Goal: Task Accomplishment & Management: Manage account settings

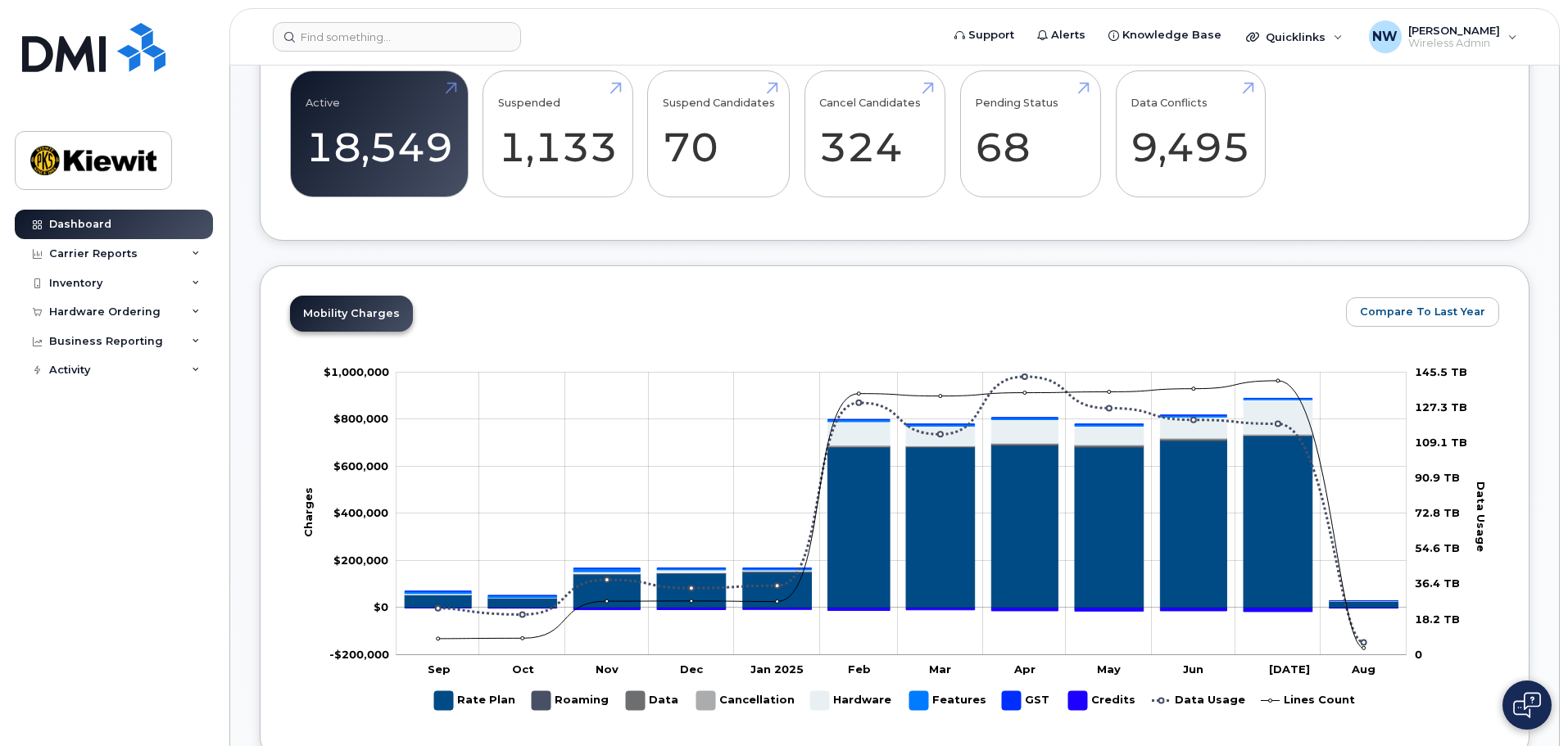
scroll to position [737, 0]
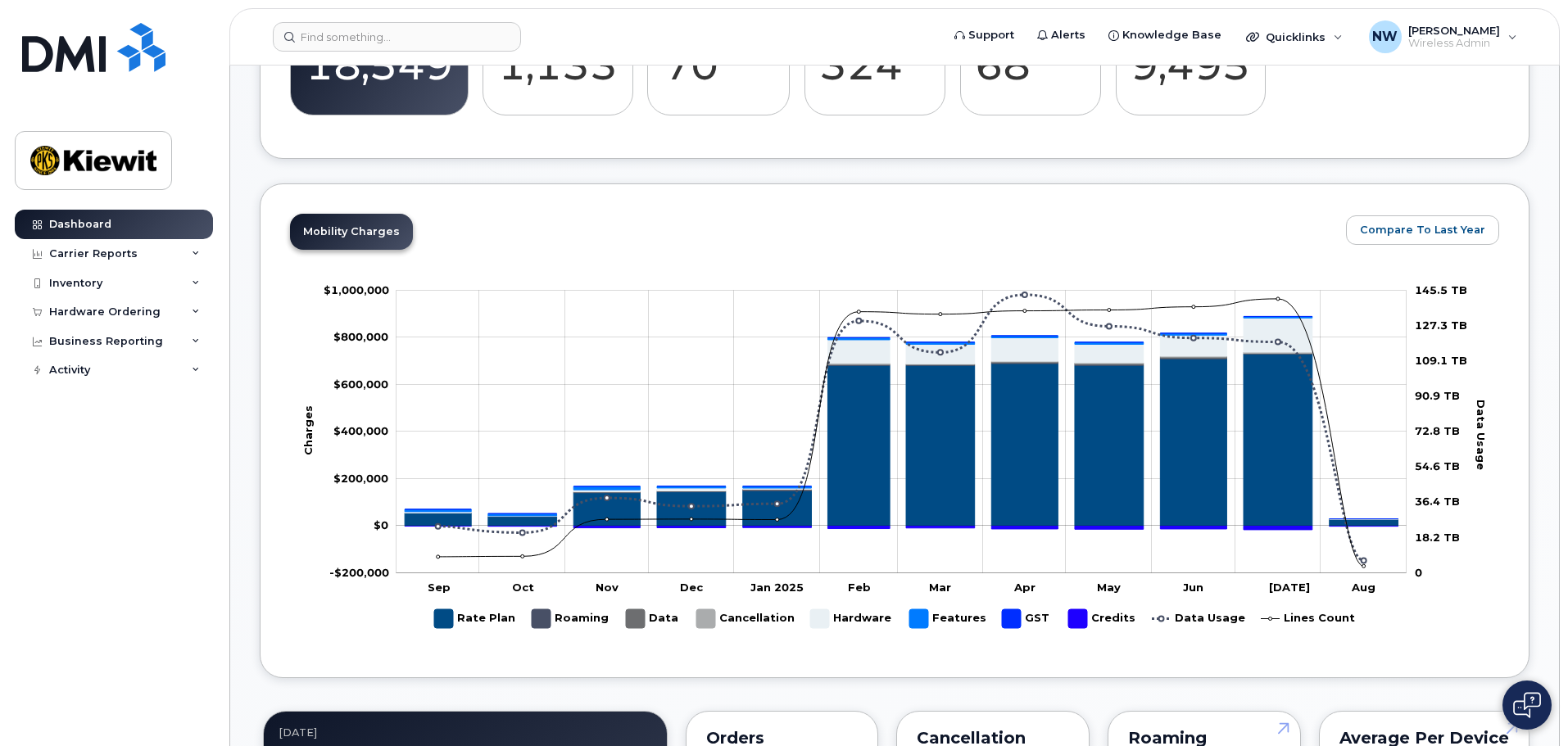
click at [164, 464] on div "Dashboard Carrier Reports Monthly Billing Data Daily Data Pooling Average Costi…" at bounding box center [116, 464] width 203 height 511
click at [407, 37] on input at bounding box center [397, 37] width 248 height 29
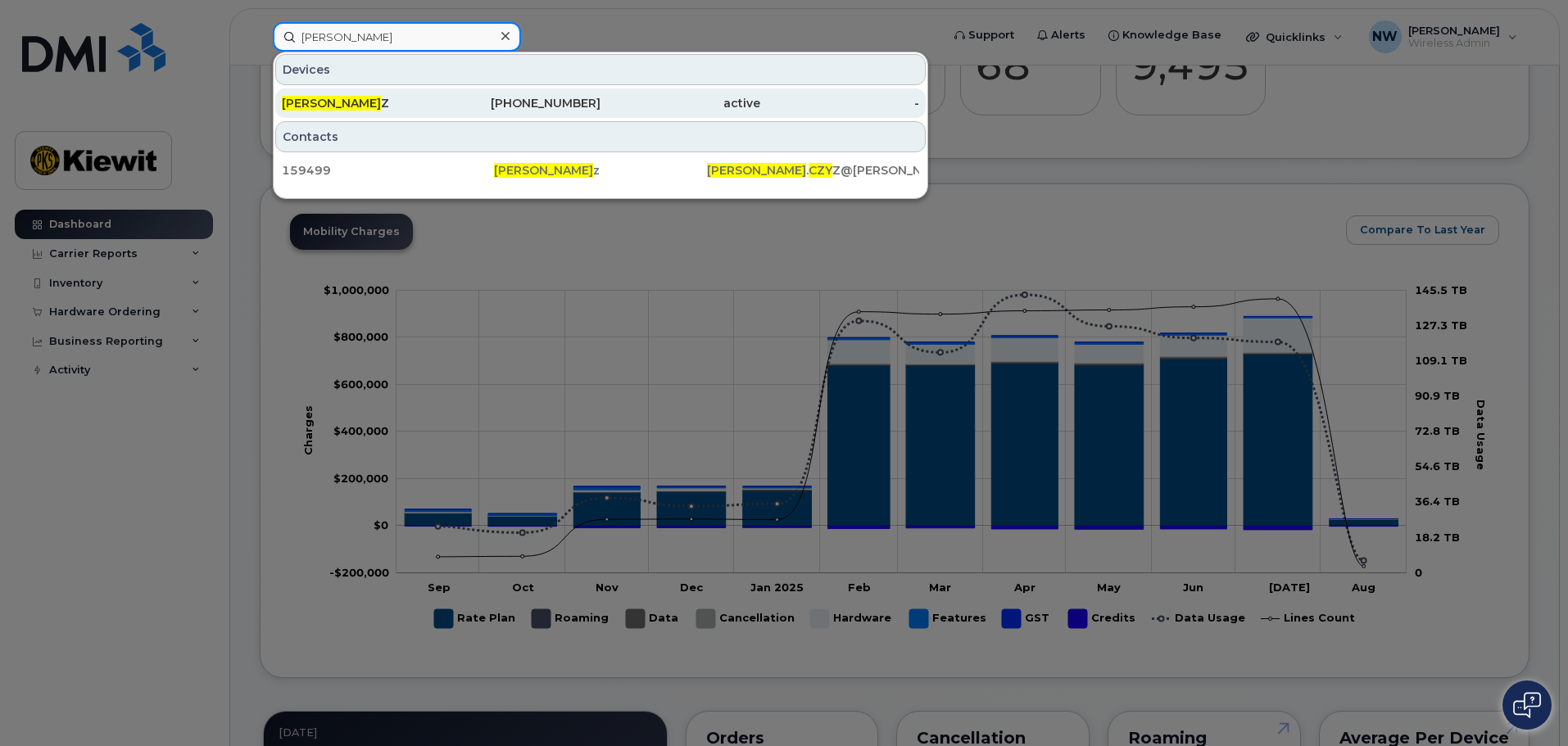
type input "paul czy"
click at [408, 99] on div "PAUL CZY Z" at bounding box center [361, 102] width 160 height 16
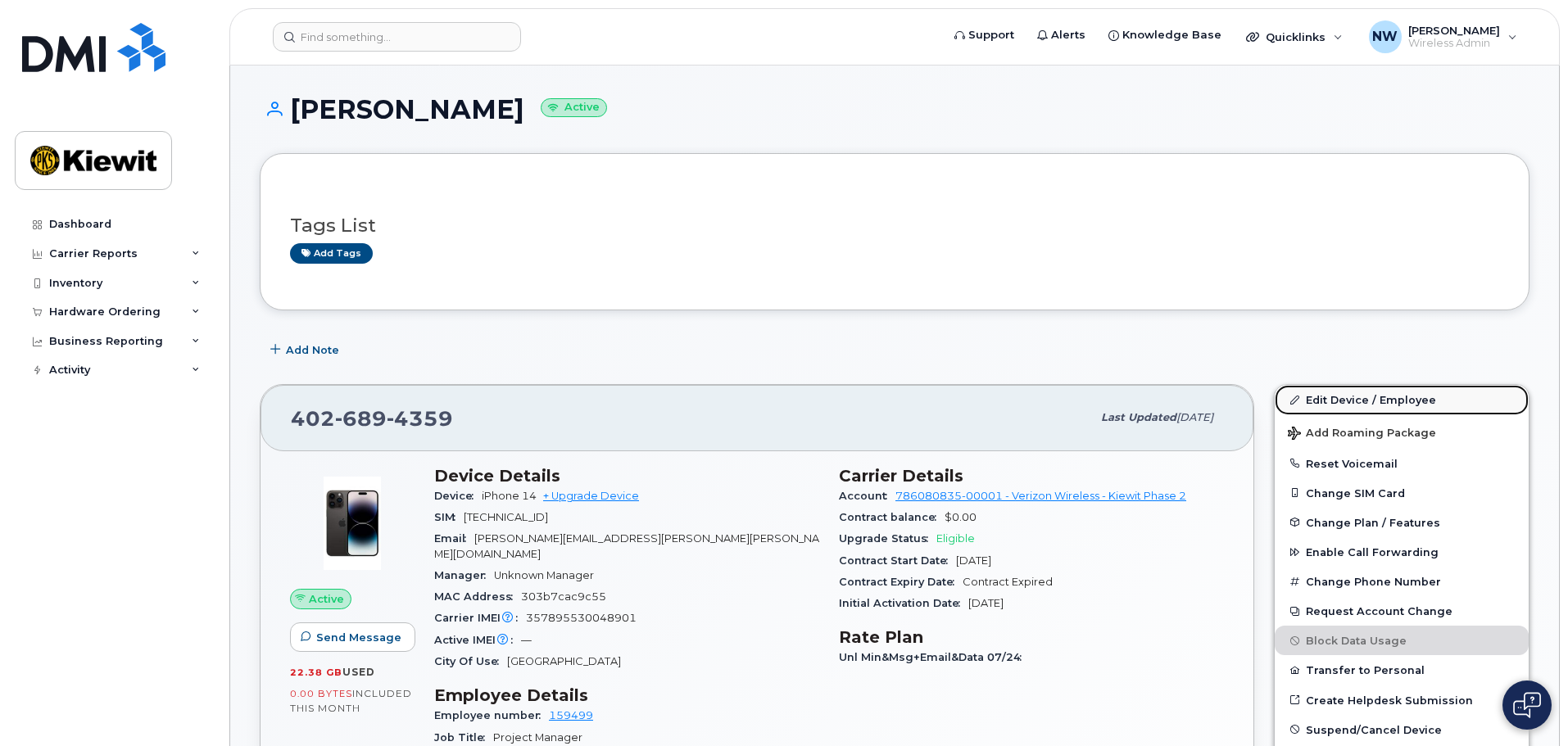
click at [1366, 396] on link "Edit Device / Employee" at bounding box center [1402, 399] width 254 height 29
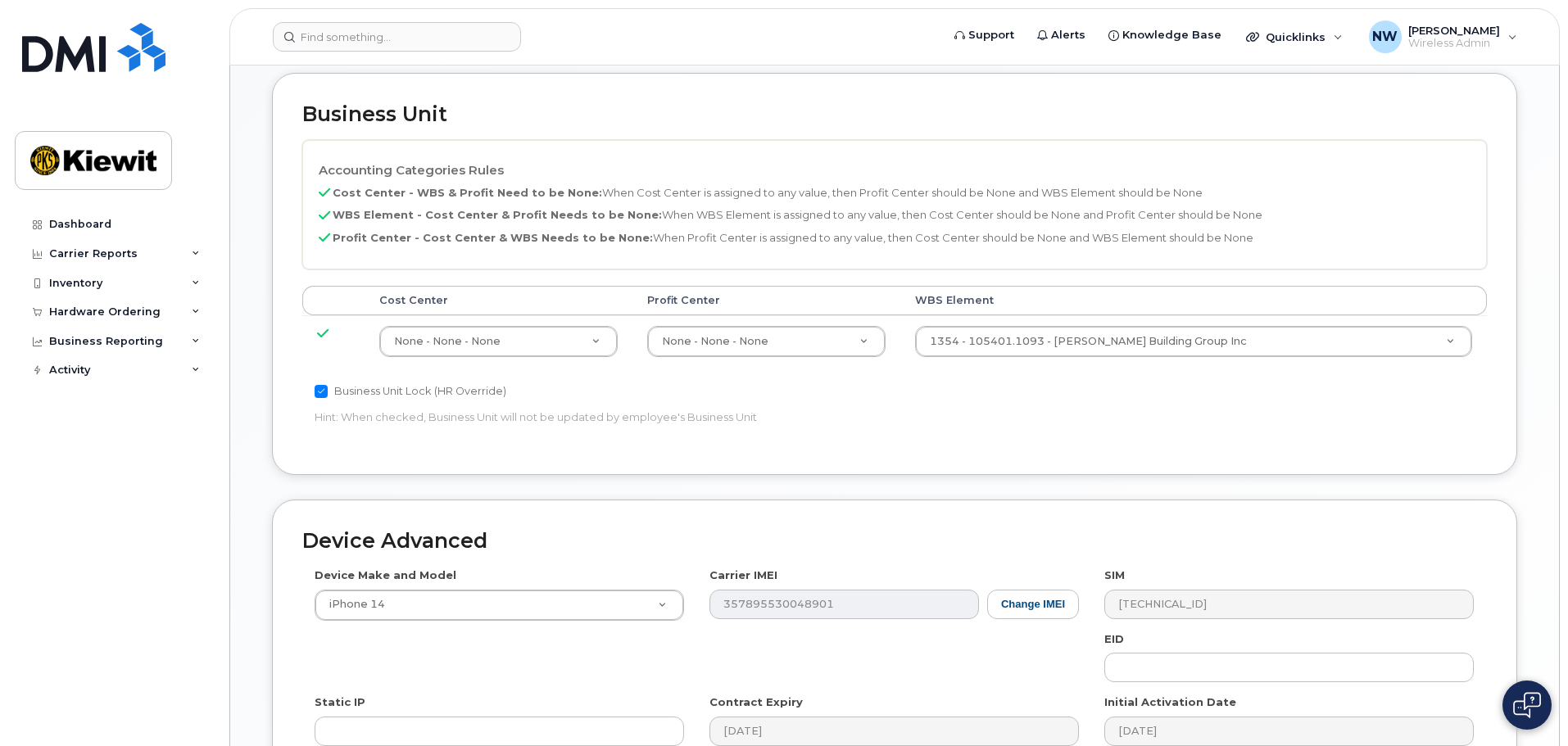
scroll to position [737, 0]
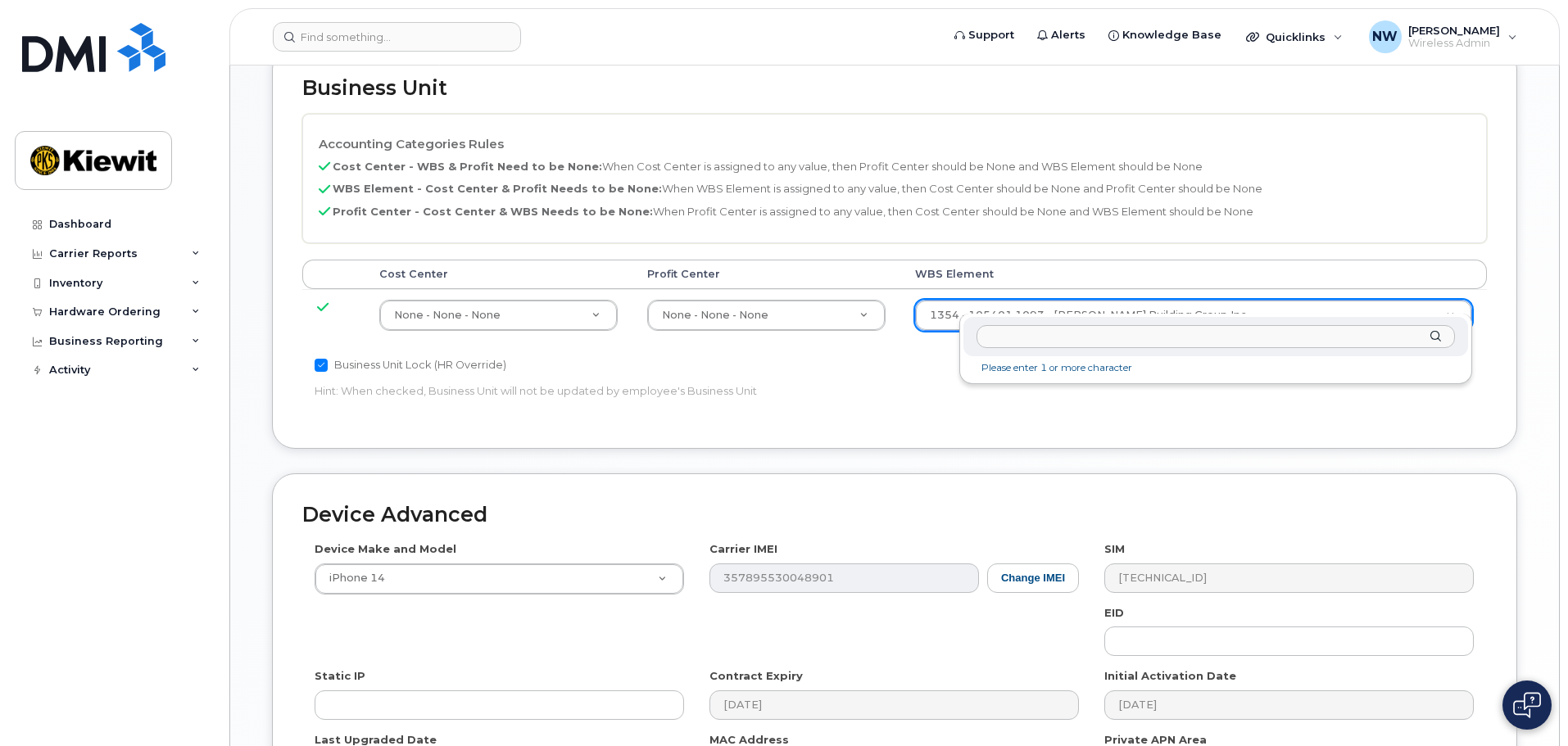
click at [1108, 334] on input "text" at bounding box center [1216, 336] width 479 height 23
type input "110146.2370"
type input "33808042"
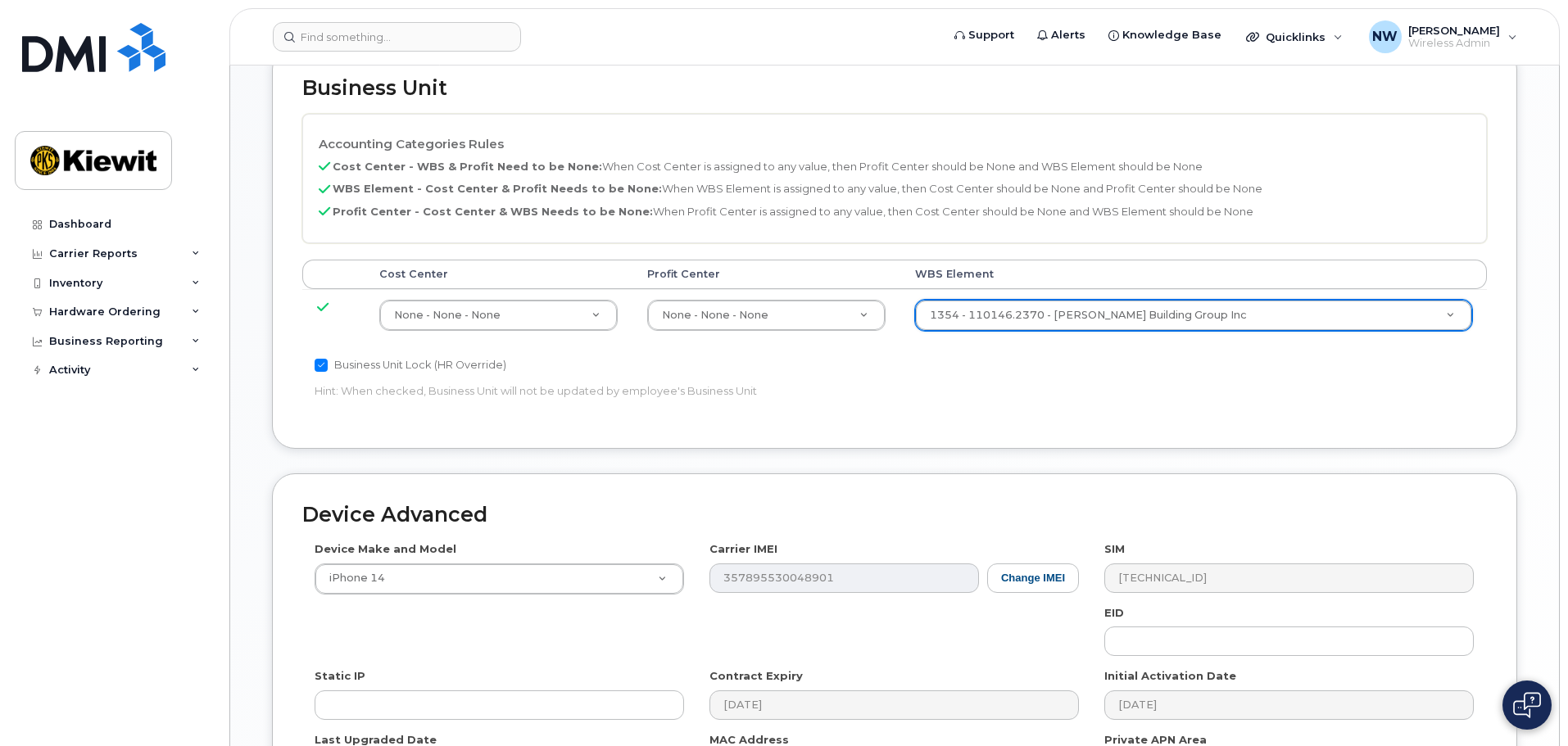
click at [1106, 402] on div "Accounting Categories Rules Cost Center - WBS & Profit Need to be None: When Co…" at bounding box center [895, 266] width 1185 height 305
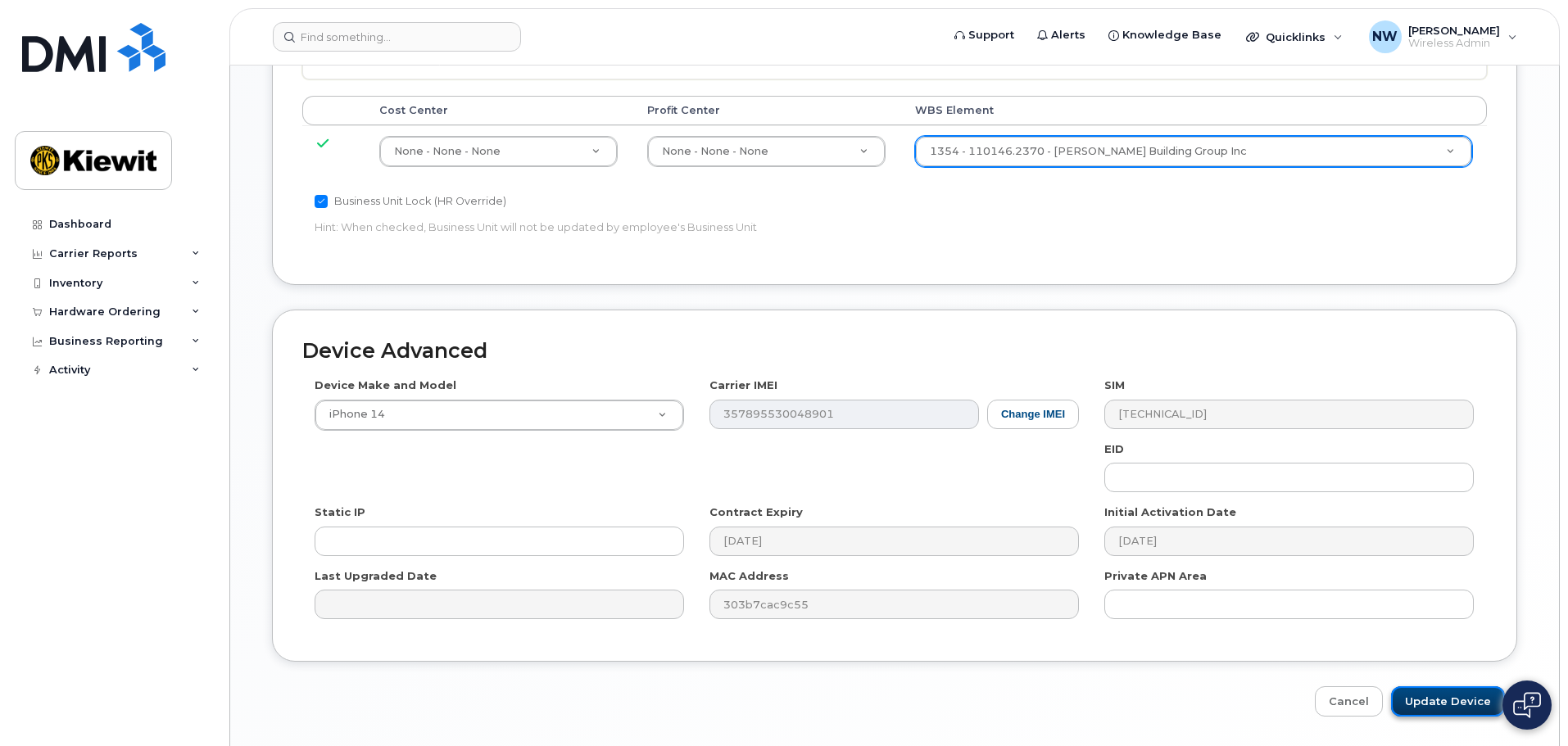
click at [1431, 686] on input "Update Device" at bounding box center [1448, 701] width 114 height 30
type input "Saving..."
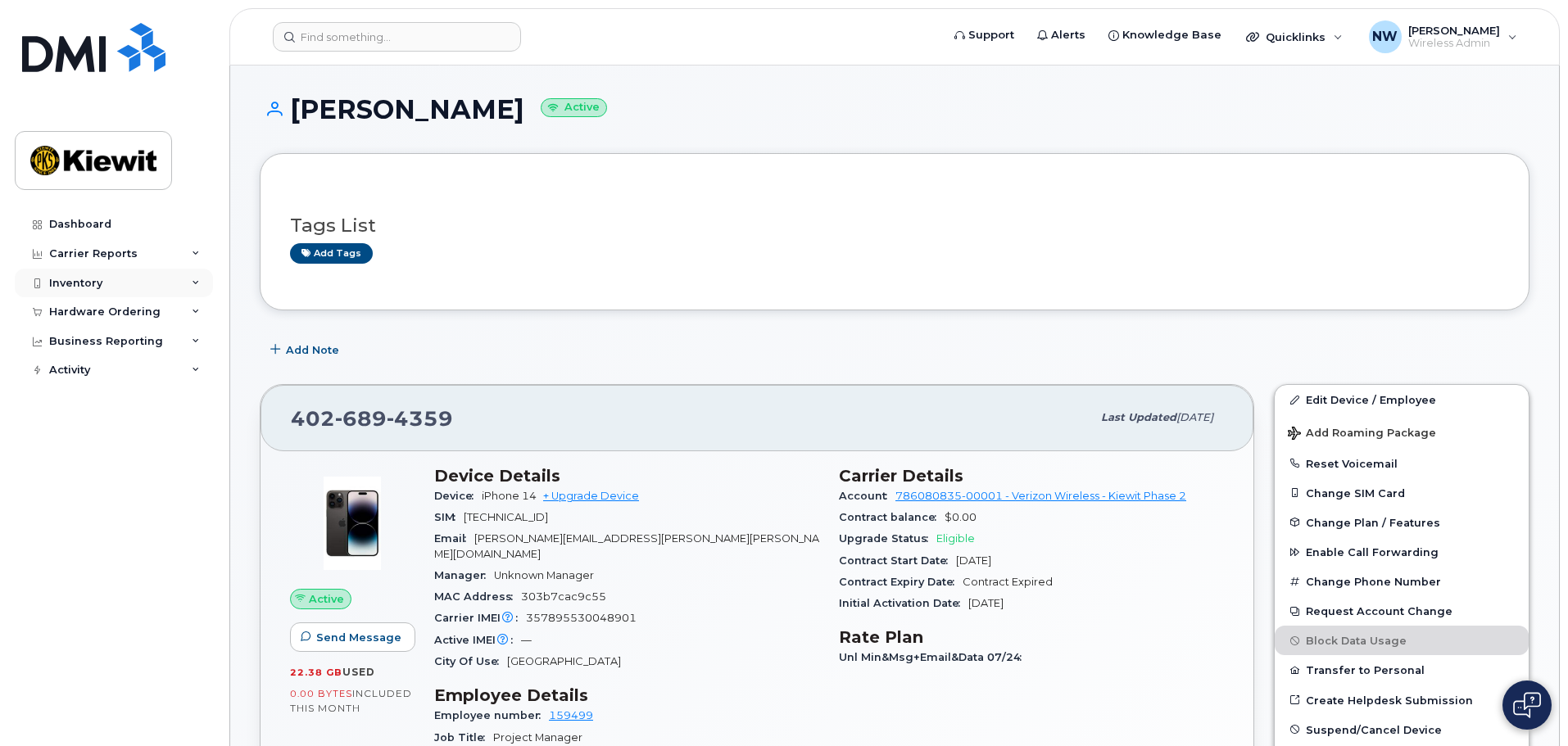
click at [170, 282] on div "Inventory" at bounding box center [114, 282] width 198 height 29
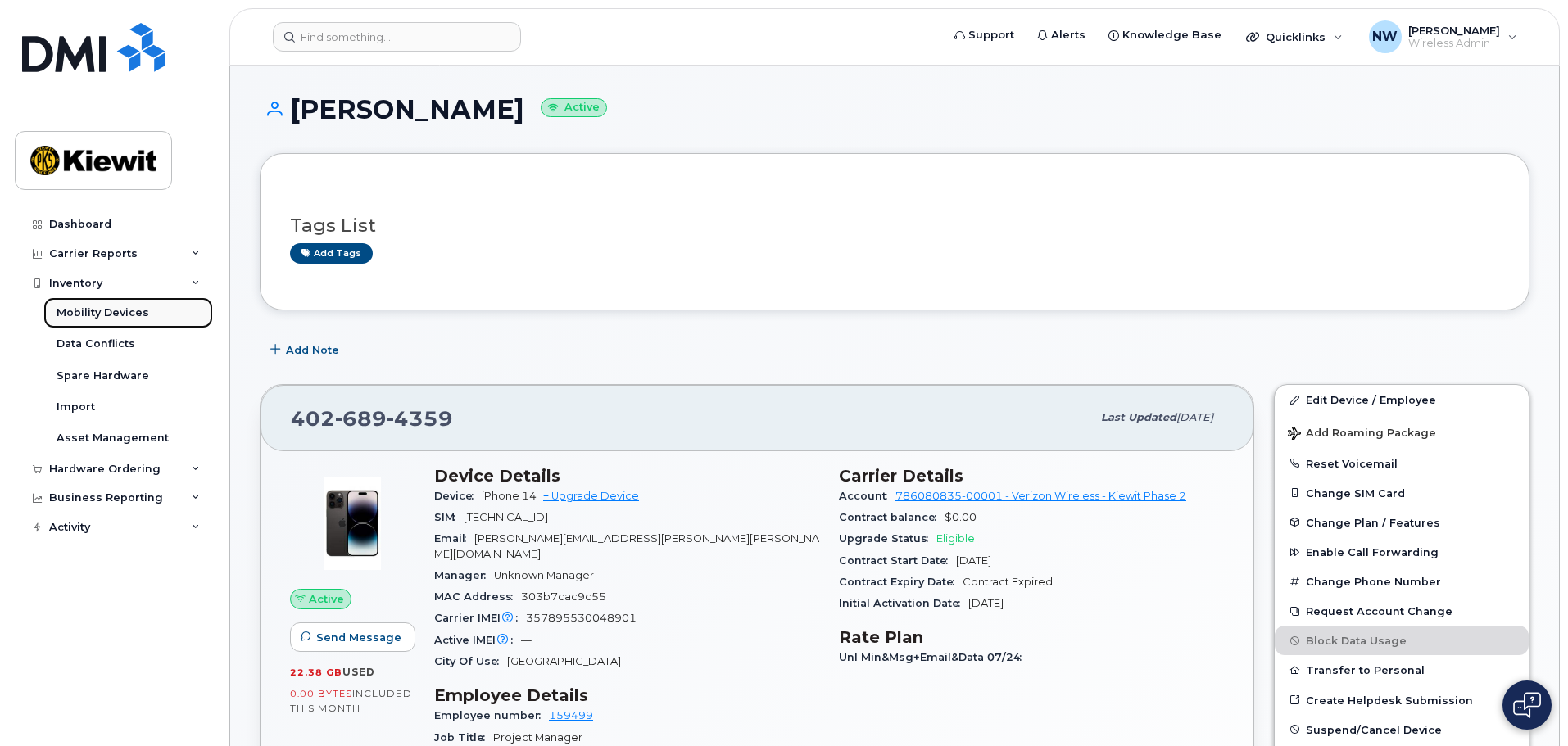
click at [160, 315] on link "Mobility Devices" at bounding box center [128, 312] width 170 height 31
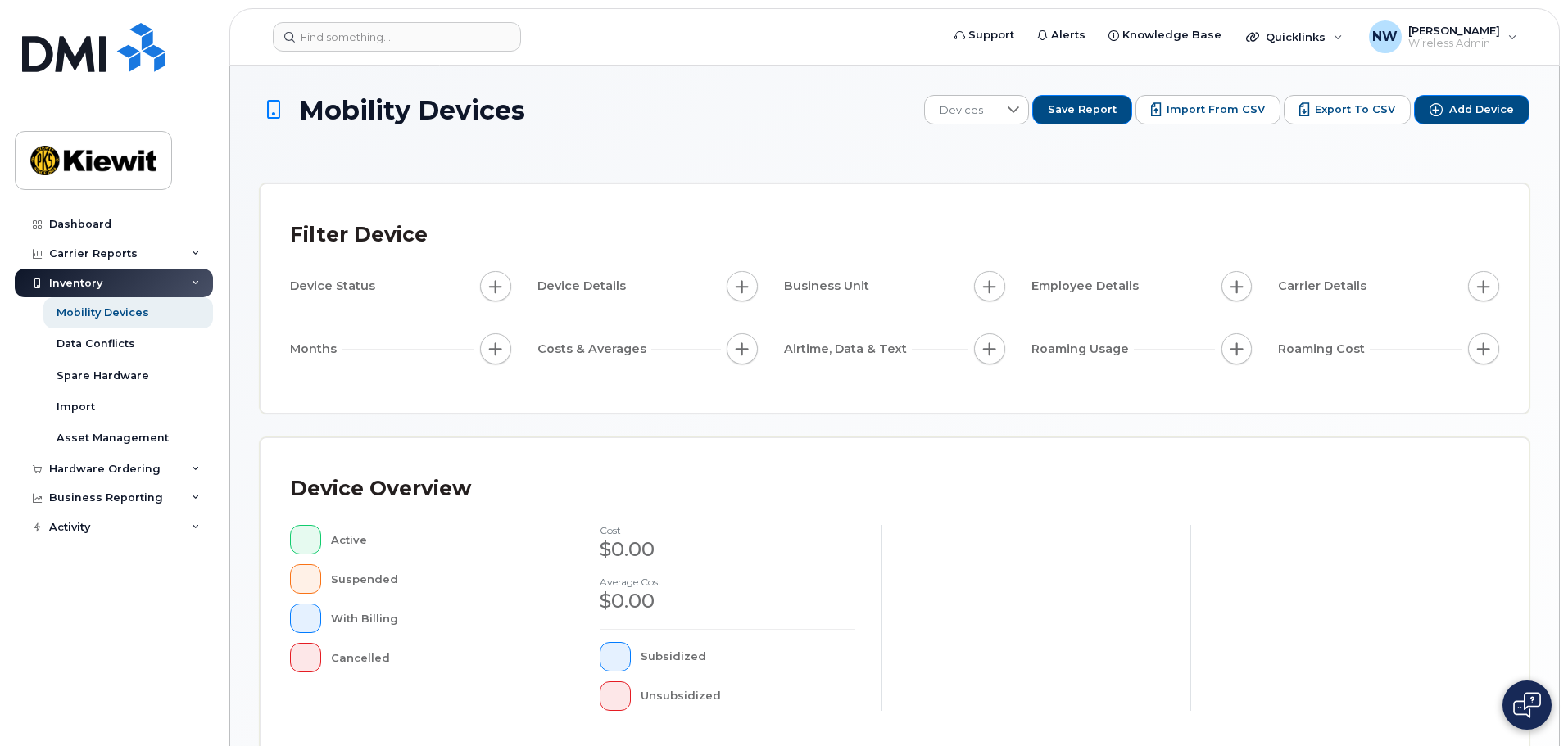
click at [721, 449] on div "Device Overview Active Suspended With Billing Cancelled cost $0.00 Average cost…" at bounding box center [894, 596] width 1268 height 315
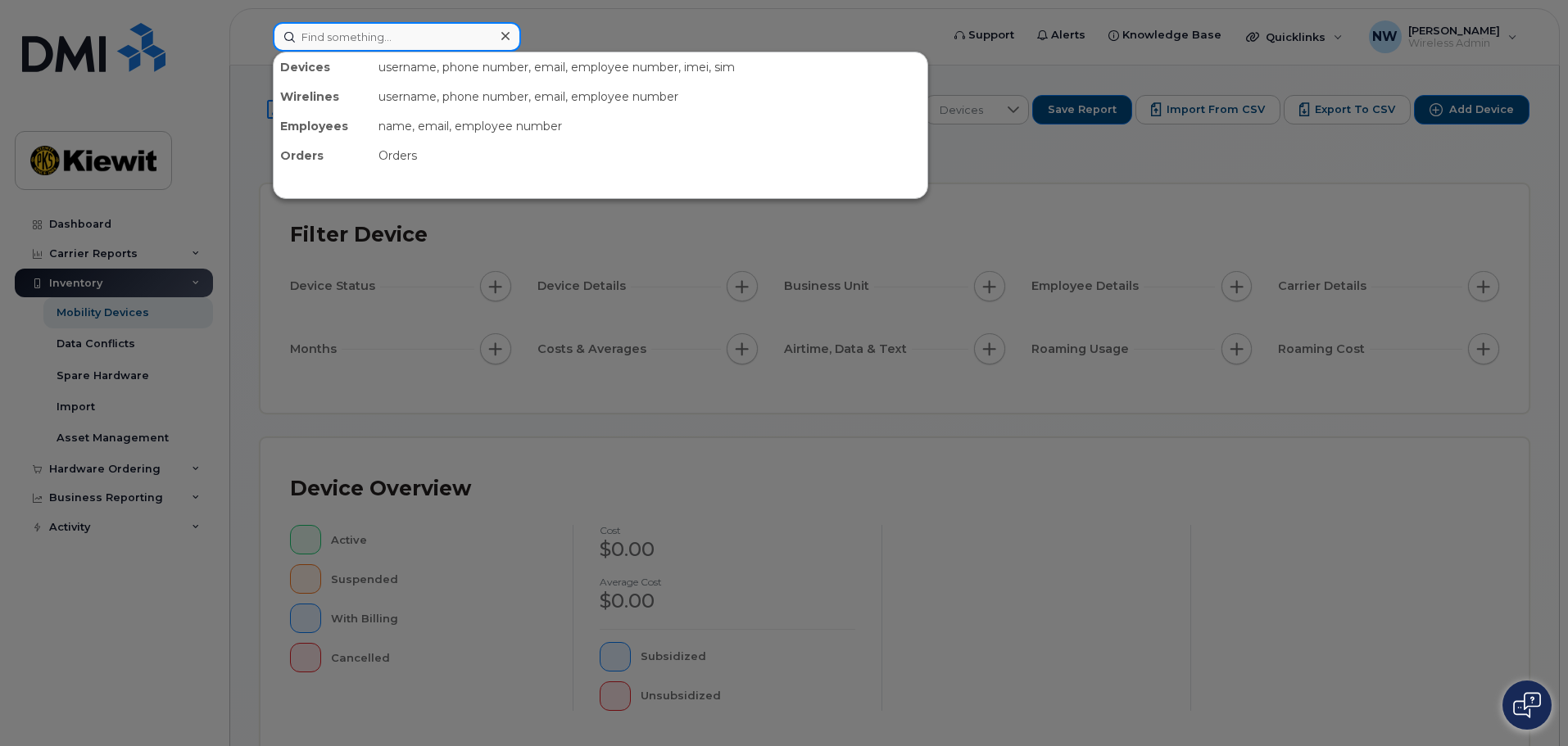
click at [436, 38] on input at bounding box center [397, 37] width 248 height 29
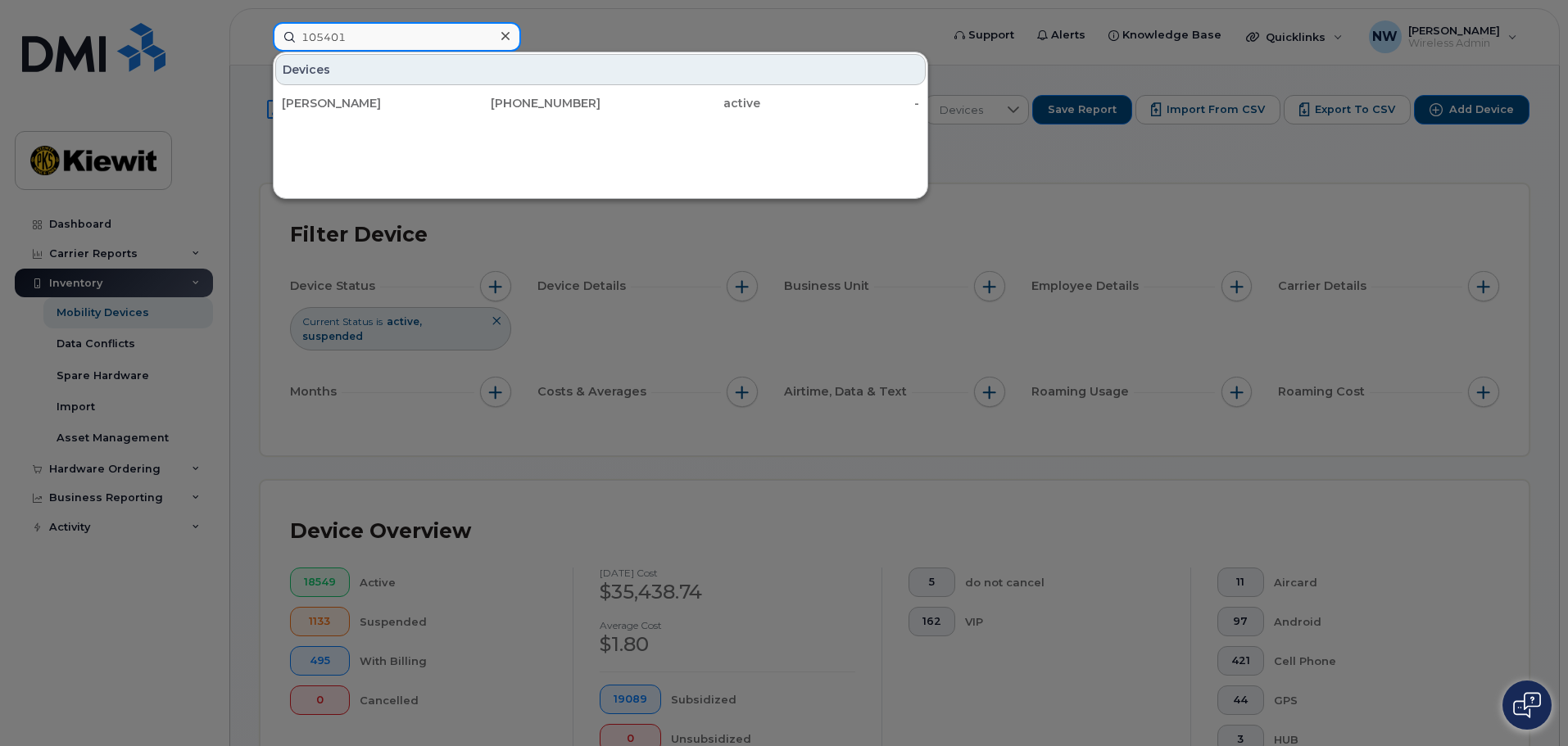
type input "105401"
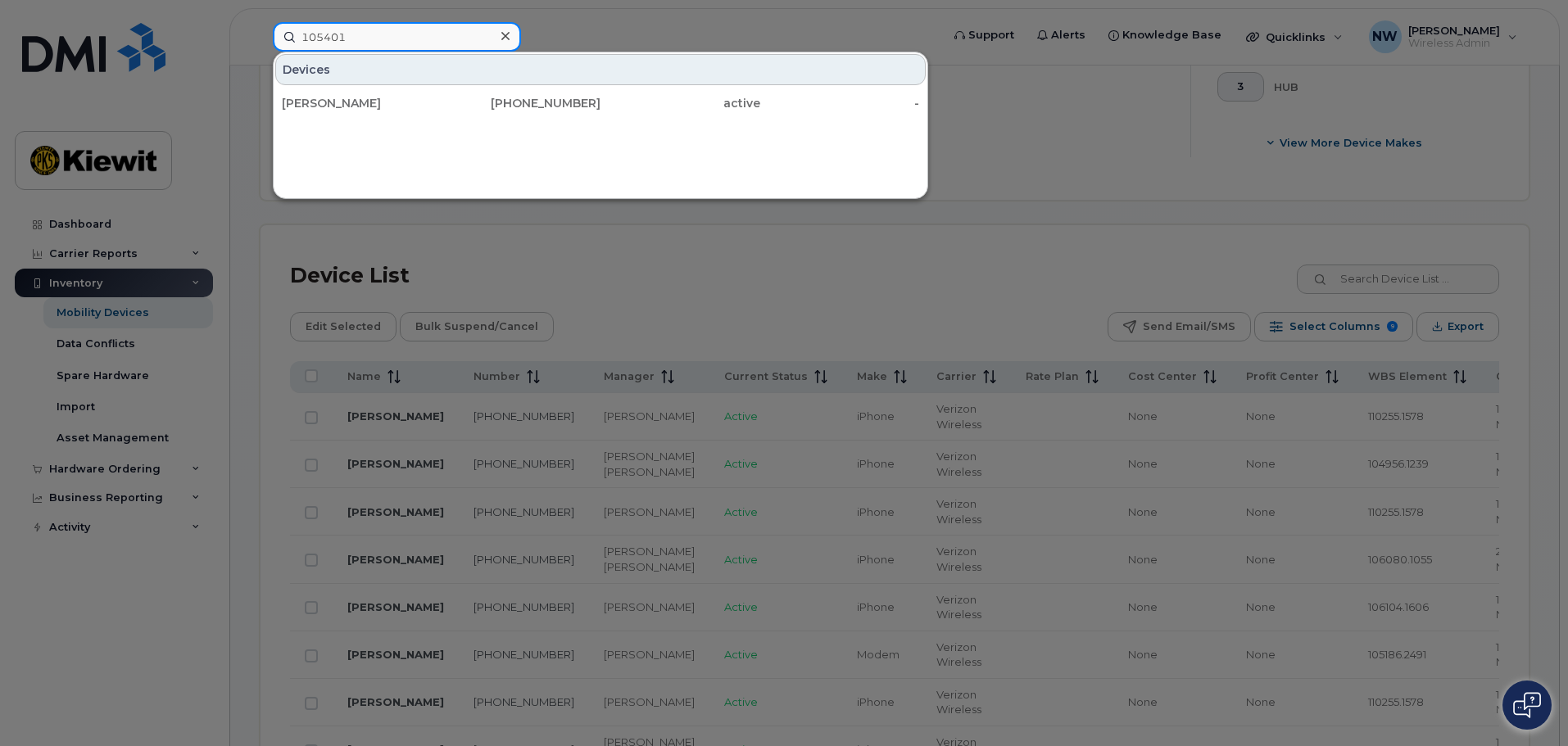
scroll to position [655, 0]
click at [365, 36] on input "105401" at bounding box center [397, 37] width 248 height 29
click at [863, 266] on div at bounding box center [784, 373] width 1568 height 746
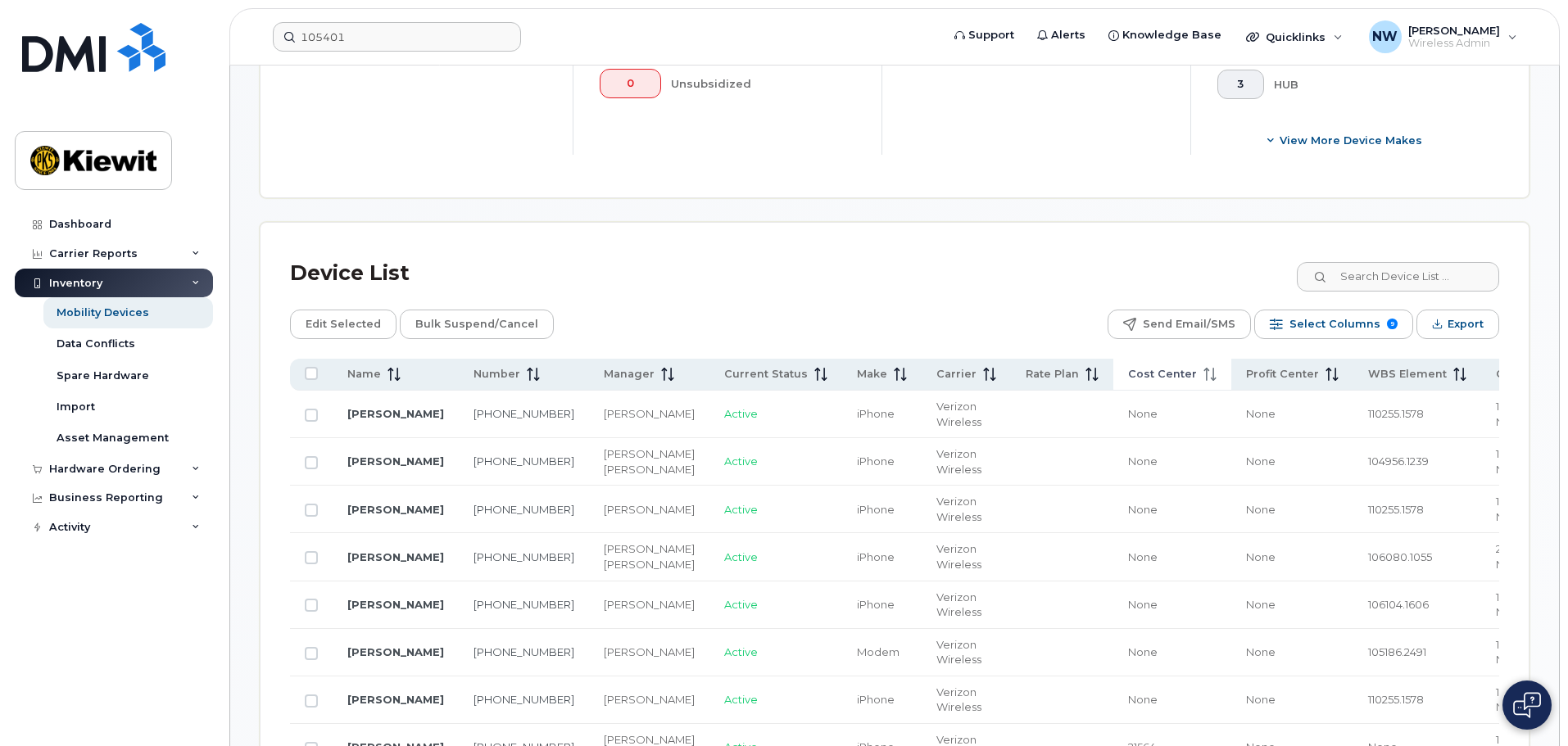
click at [1197, 367] on span at bounding box center [1207, 374] width 20 height 15
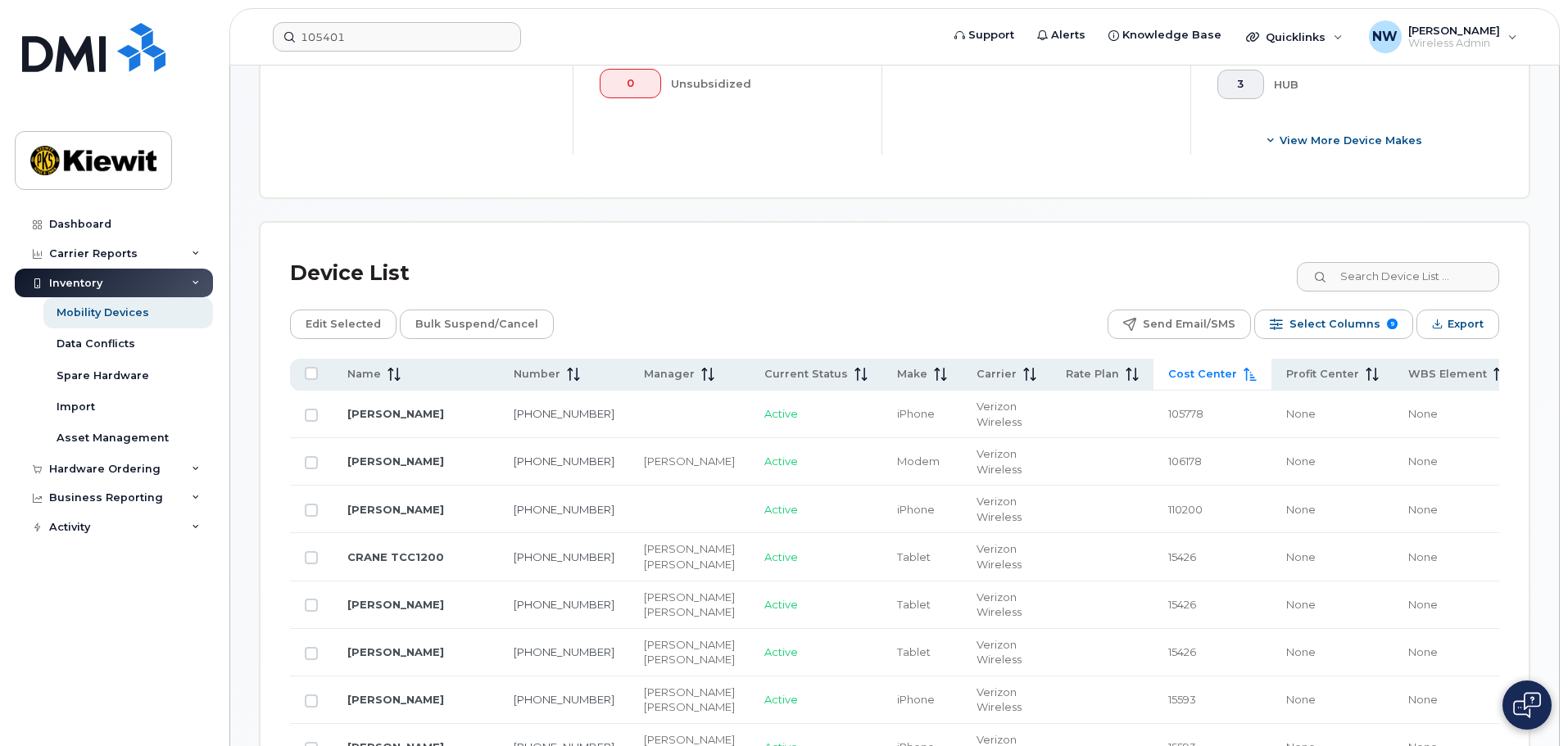
scroll to position [737, 0]
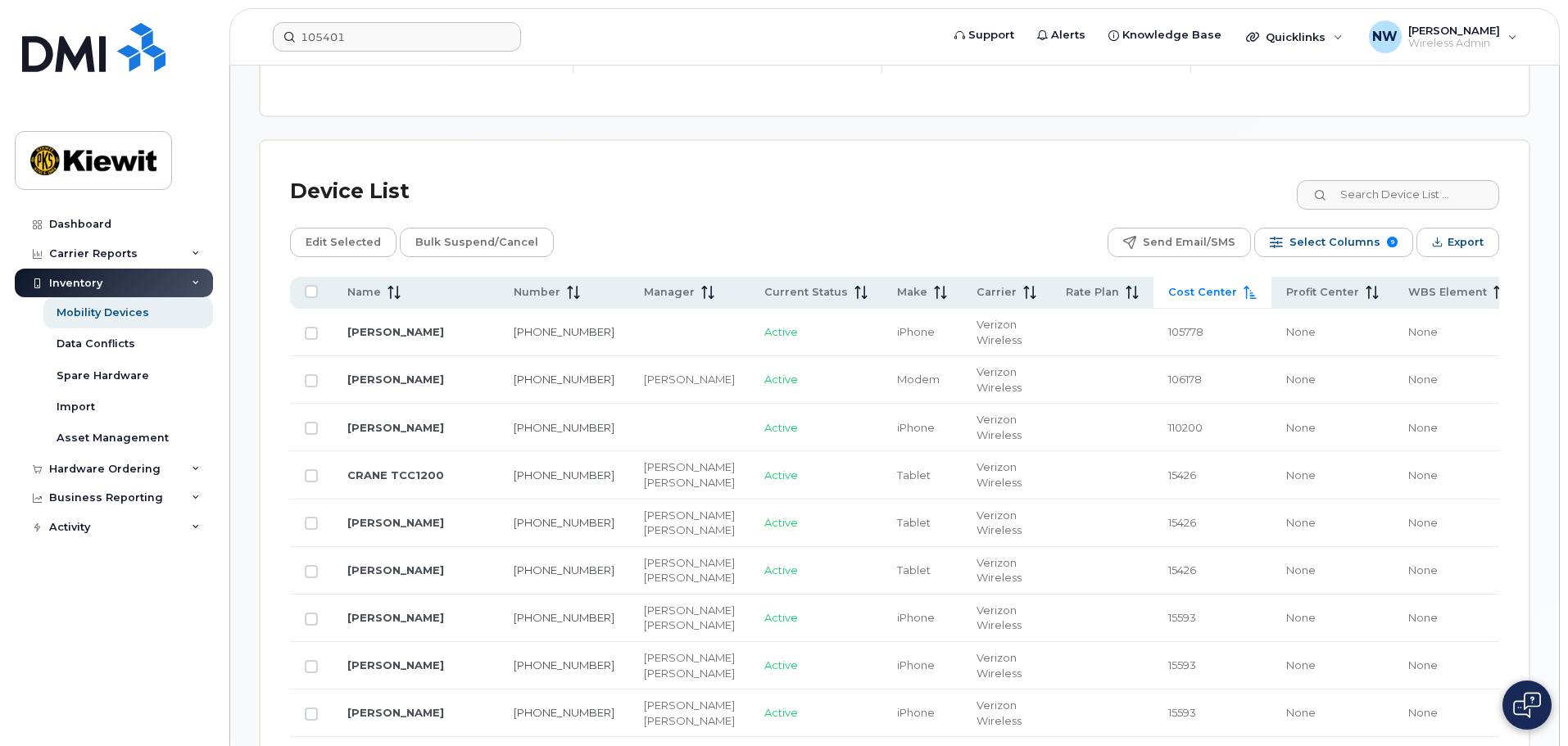
drag, startPoint x: 1169, startPoint y: 275, endPoint x: 1022, endPoint y: 230, distance: 153.7
click at [1022, 230] on div "Edit Selected Bulk Suspend/Cancel Send Email/SMS Select Columns 9 Filter Refres…" at bounding box center [895, 242] width 1209 height 29
click at [1237, 285] on span at bounding box center [1247, 293] width 20 height 15
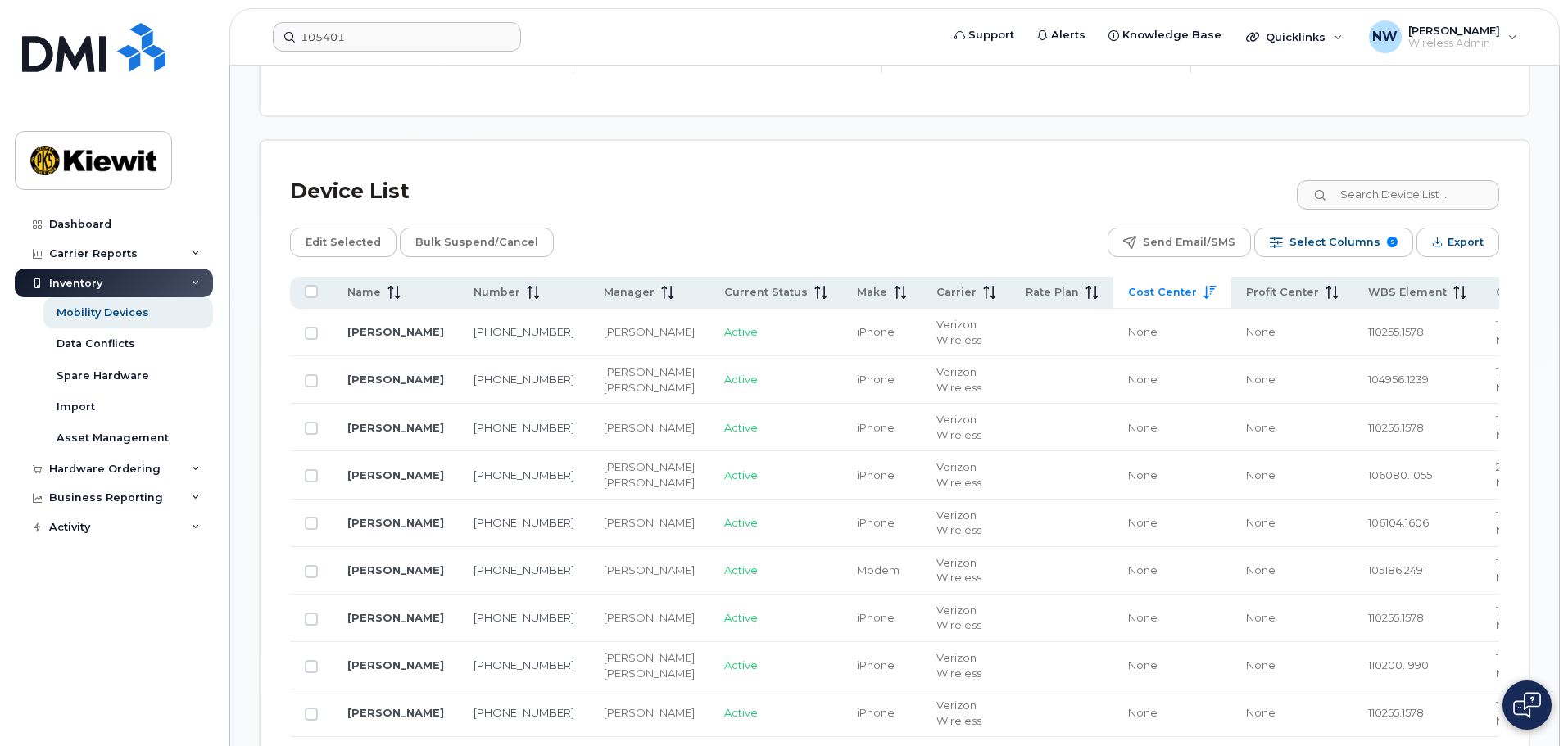
drag, startPoint x: 1097, startPoint y: 283, endPoint x: 1084, endPoint y: 333, distance: 51.7
click at [1129, 285] on span "Cost Center" at bounding box center [1162, 293] width 69 height 15
click at [1381, 189] on input at bounding box center [1397, 194] width 204 height 29
type input "105401"
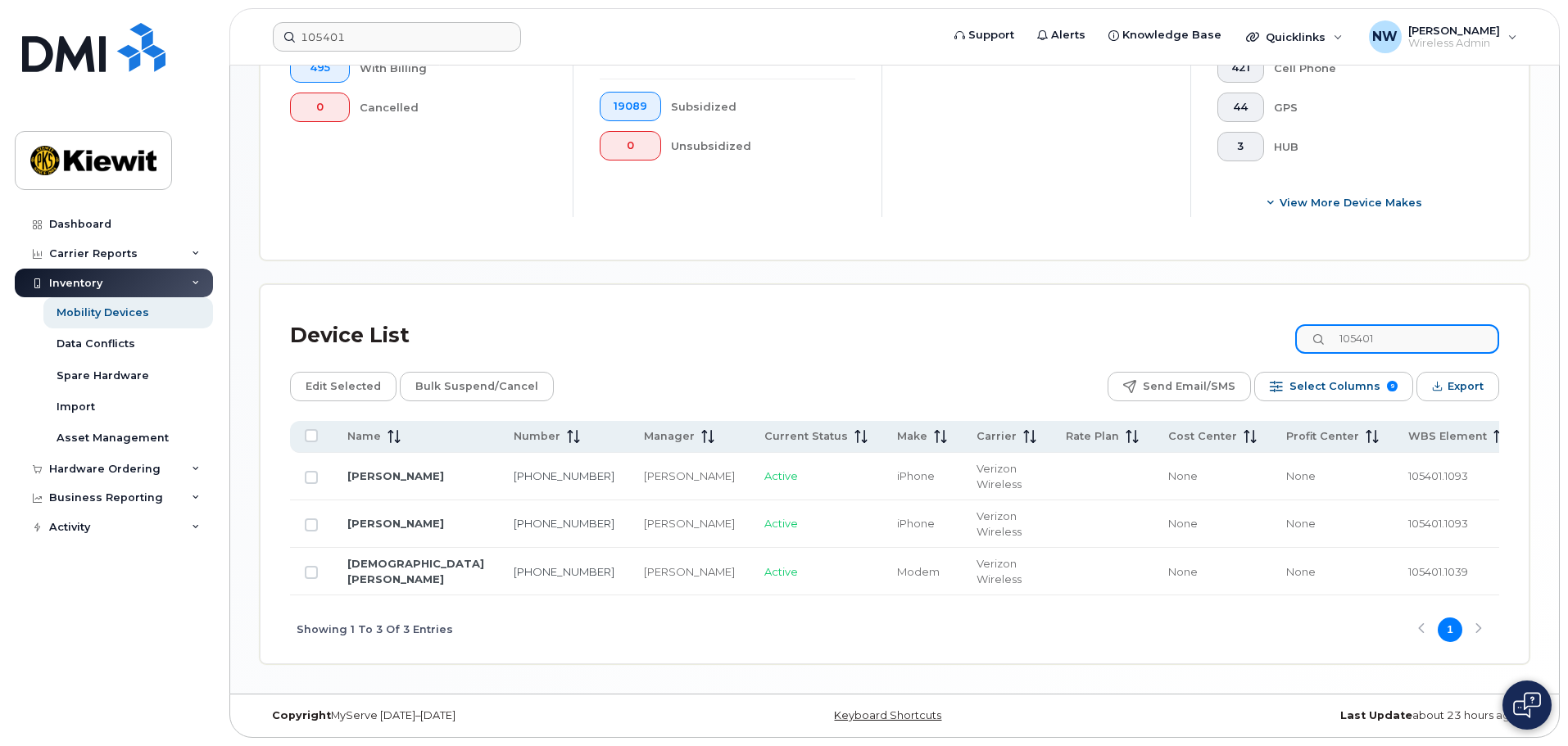
scroll to position [584, 0]
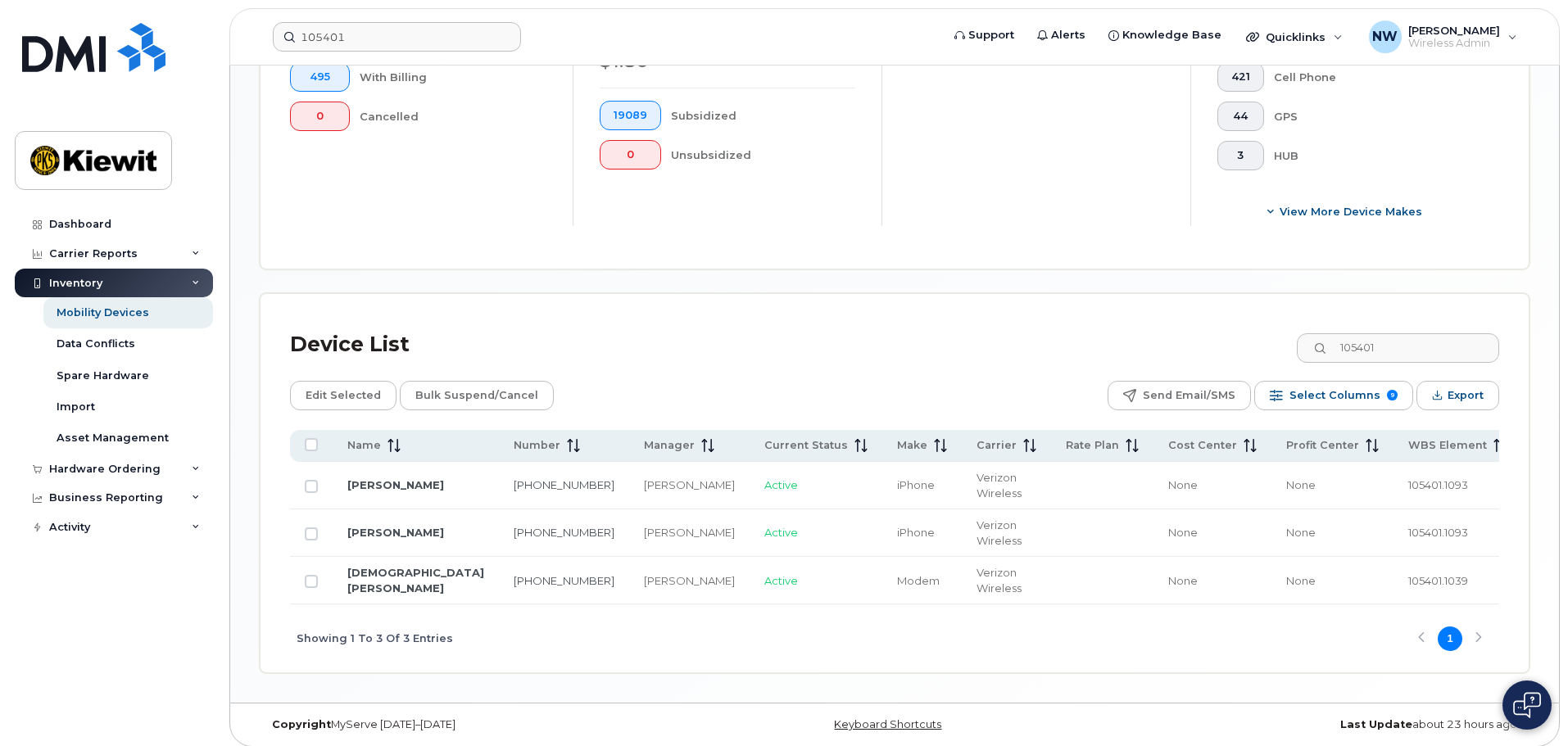
click at [626, 307] on div "Device List 105401 Edit Selected Bulk Suspend/Cancel Send Email/SMS Select Colu…" at bounding box center [894, 482] width 1268 height 378
